Goal: Information Seeking & Learning: Learn about a topic

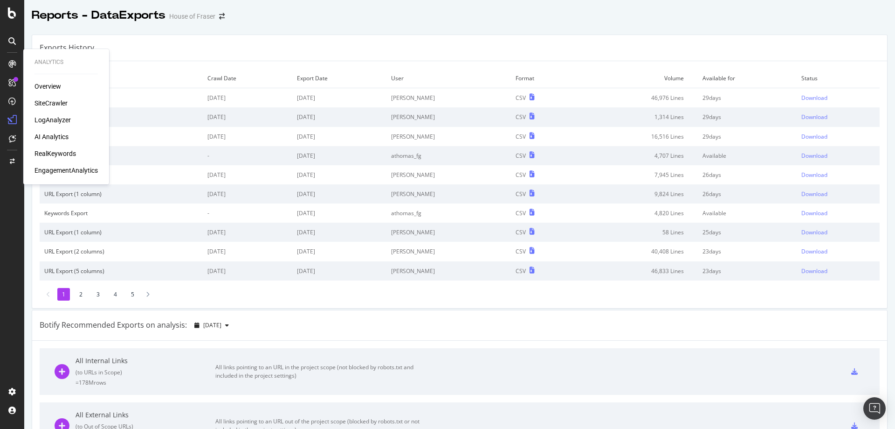
click at [47, 101] on div "SiteCrawler" at bounding box center [51, 102] width 33 height 9
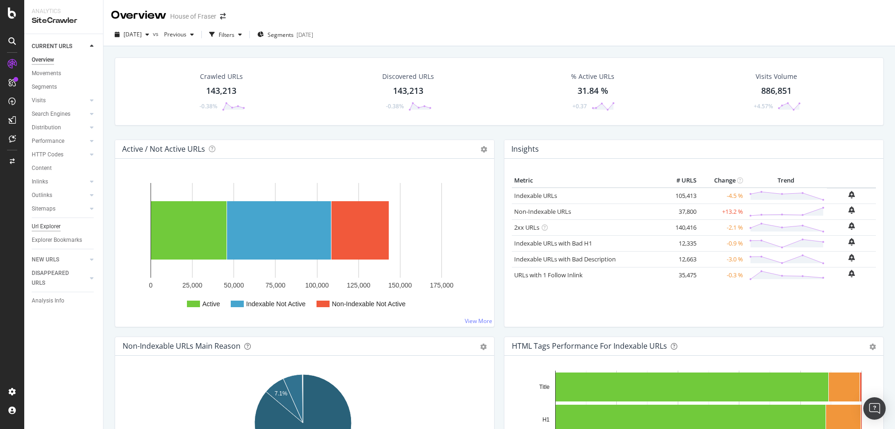
click at [48, 223] on div "Url Explorer" at bounding box center [46, 227] width 29 height 10
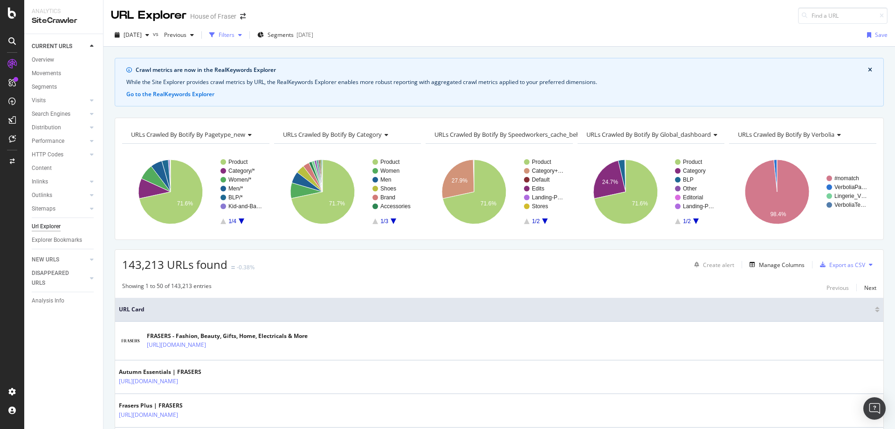
click at [235, 33] on div "Filters" at bounding box center [227, 35] width 16 height 8
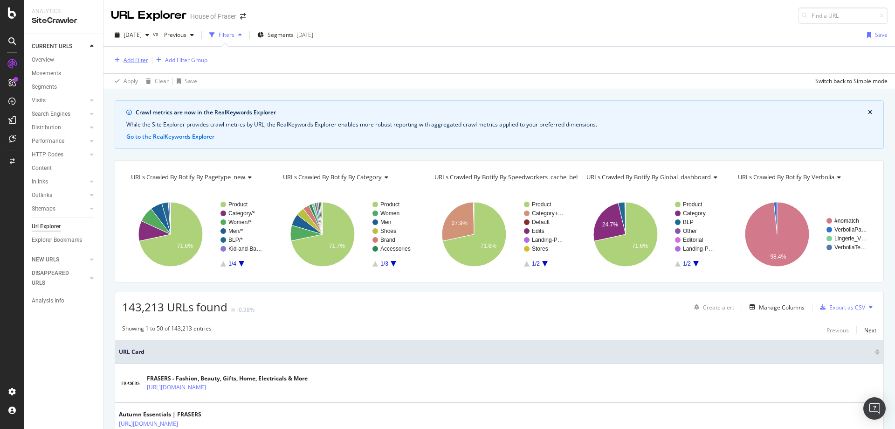
click at [140, 64] on div "Add Filter" at bounding box center [136, 60] width 25 height 8
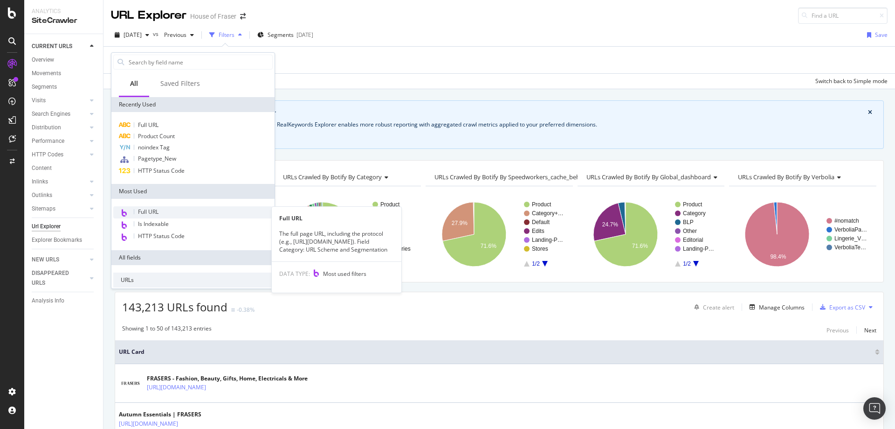
click at [151, 215] on span "Full URL" at bounding box center [148, 212] width 21 height 8
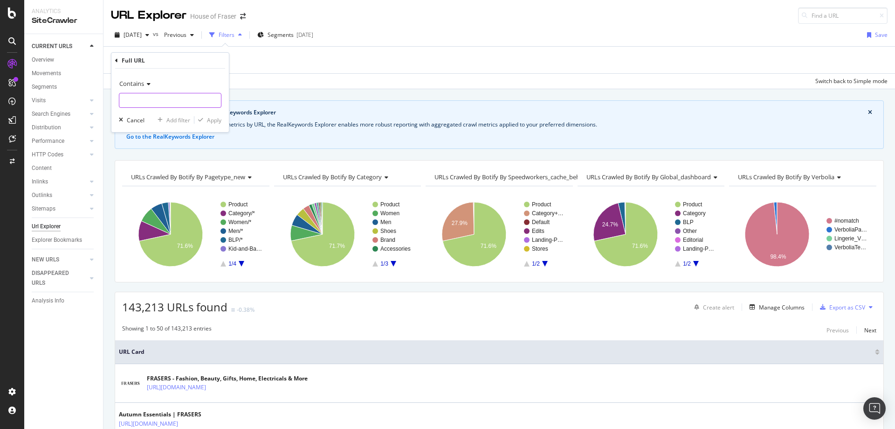
click at [151, 104] on input "text" at bounding box center [170, 100] width 102 height 15
type input "yoga"
click at [213, 119] on div "Apply" at bounding box center [214, 120] width 14 height 8
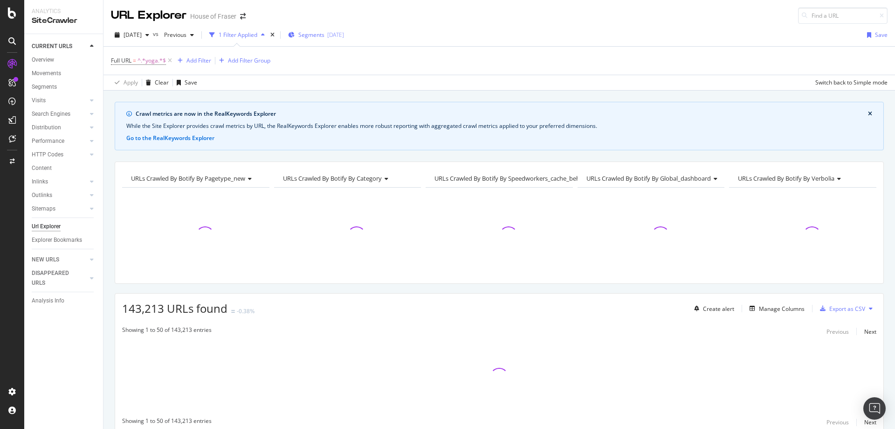
click at [325, 34] on span "Segments" at bounding box center [311, 35] width 26 height 8
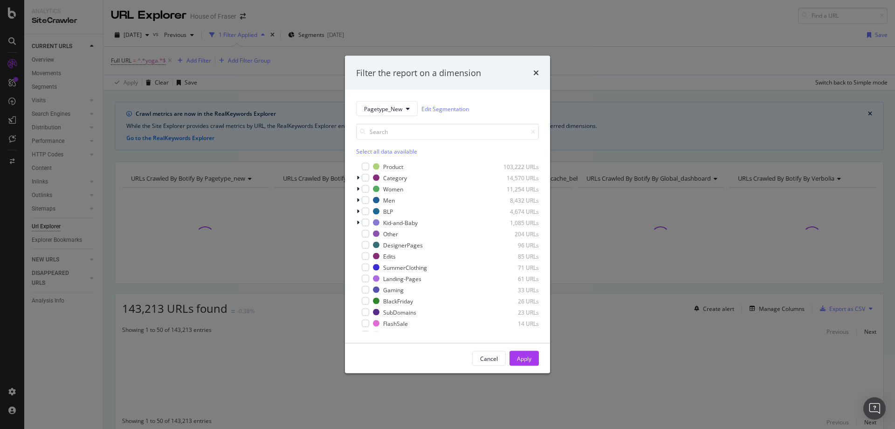
click at [374, 150] on div "Select all data available" at bounding box center [447, 151] width 183 height 8
click at [367, 164] on icon "modal" at bounding box center [366, 166] width 4 height 5
click at [533, 358] on button "Apply" at bounding box center [524, 358] width 29 height 15
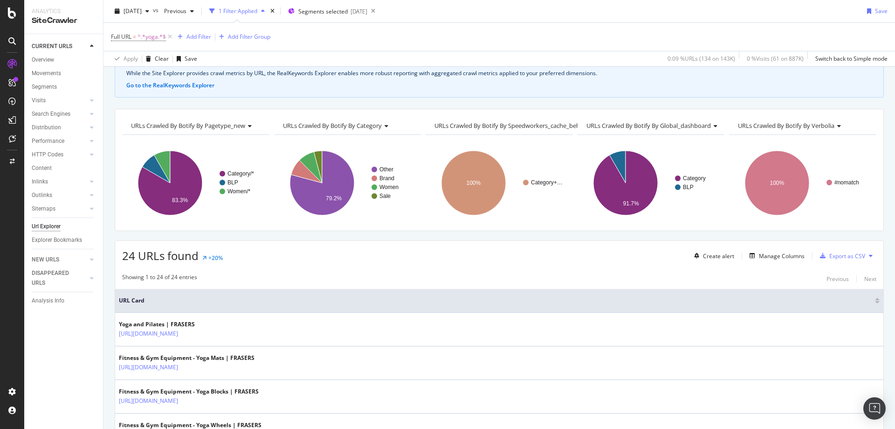
scroll to position [52, 0]
click at [201, 36] on div "Add Filter" at bounding box center [199, 37] width 25 height 8
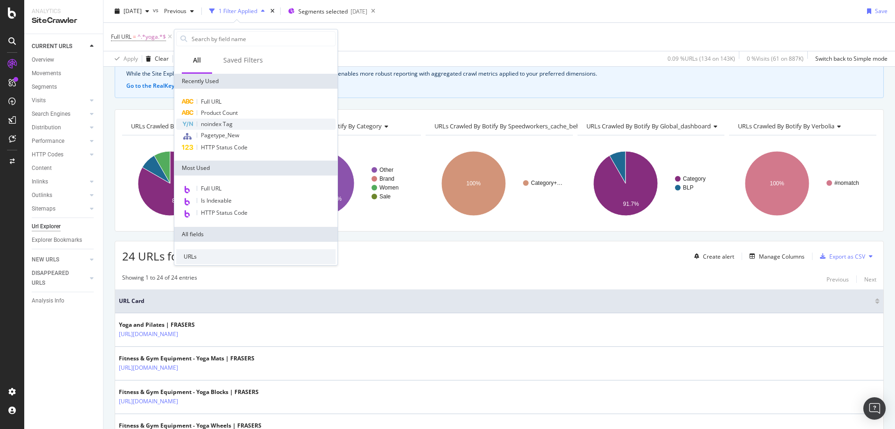
click at [206, 127] on span "noindex Tag" at bounding box center [217, 124] width 32 height 8
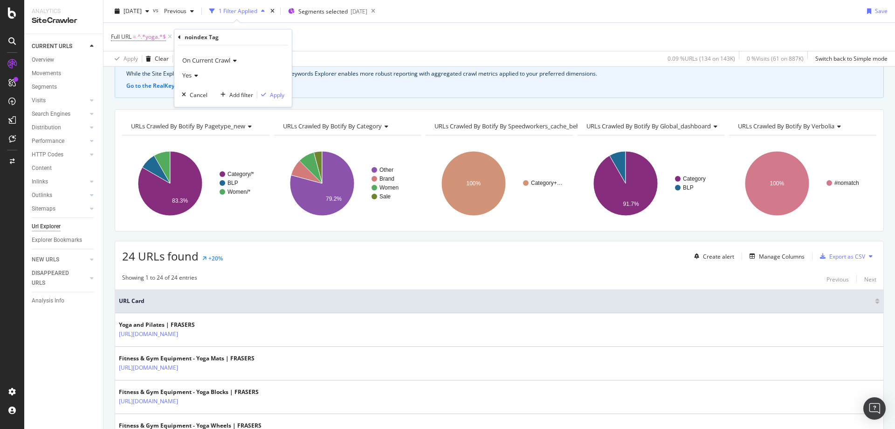
click at [196, 75] on icon at bounding box center [195, 76] width 7 height 6
click at [192, 100] on div "Yes" at bounding box center [234, 94] width 100 height 12
click at [191, 73] on span "Yes" at bounding box center [186, 75] width 9 height 8
click at [188, 111] on div "No" at bounding box center [234, 106] width 100 height 12
click at [269, 97] on div "button" at bounding box center [263, 95] width 13 height 6
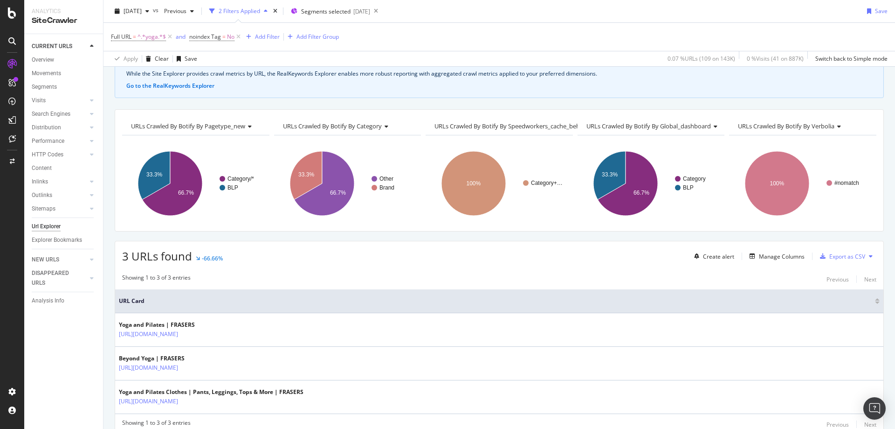
scroll to position [91, 0]
